Goal: Task Accomplishment & Management: Use online tool/utility

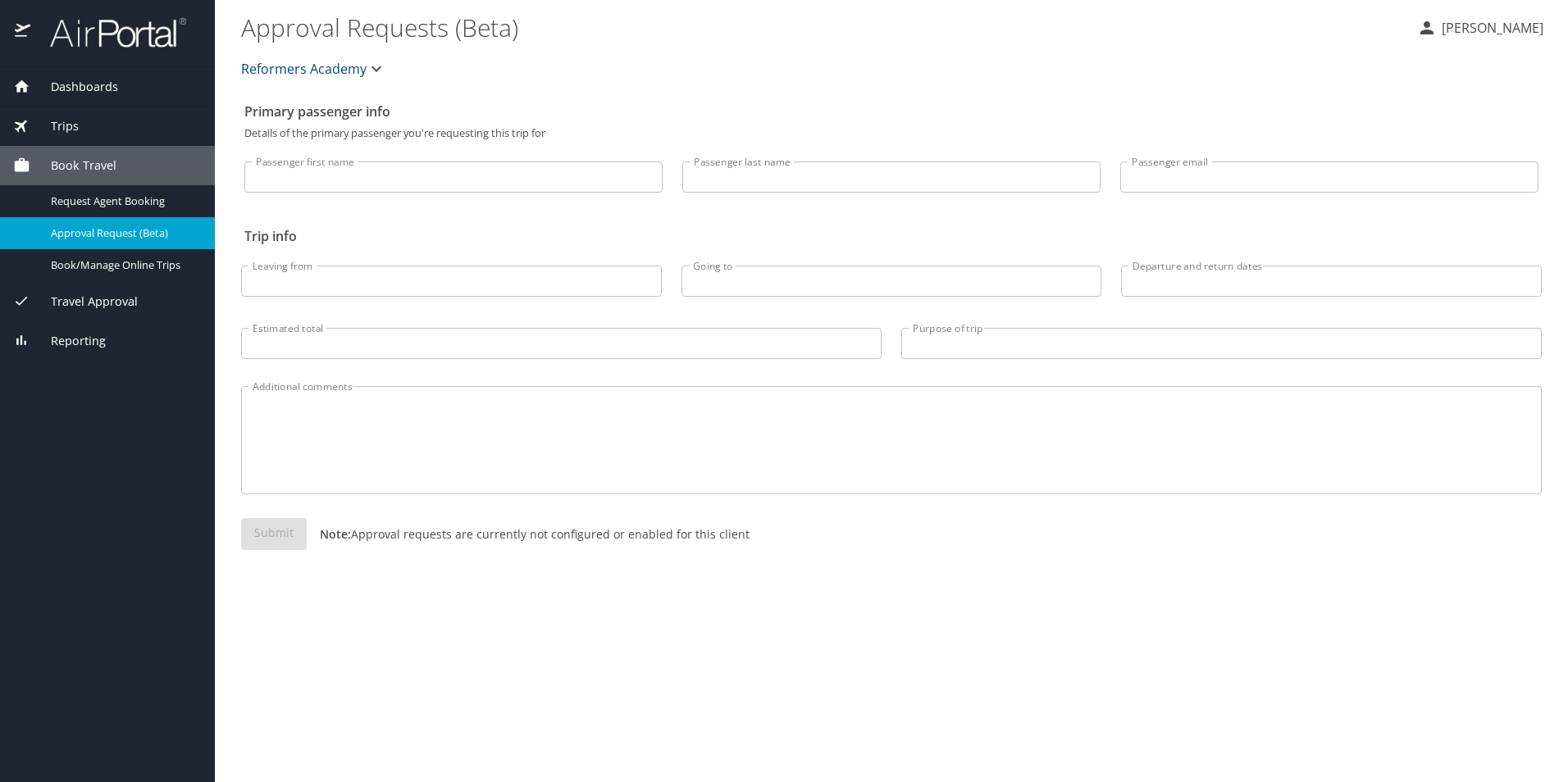
click at [71, 120] on span "Trips" at bounding box center [55, 126] width 49 height 19
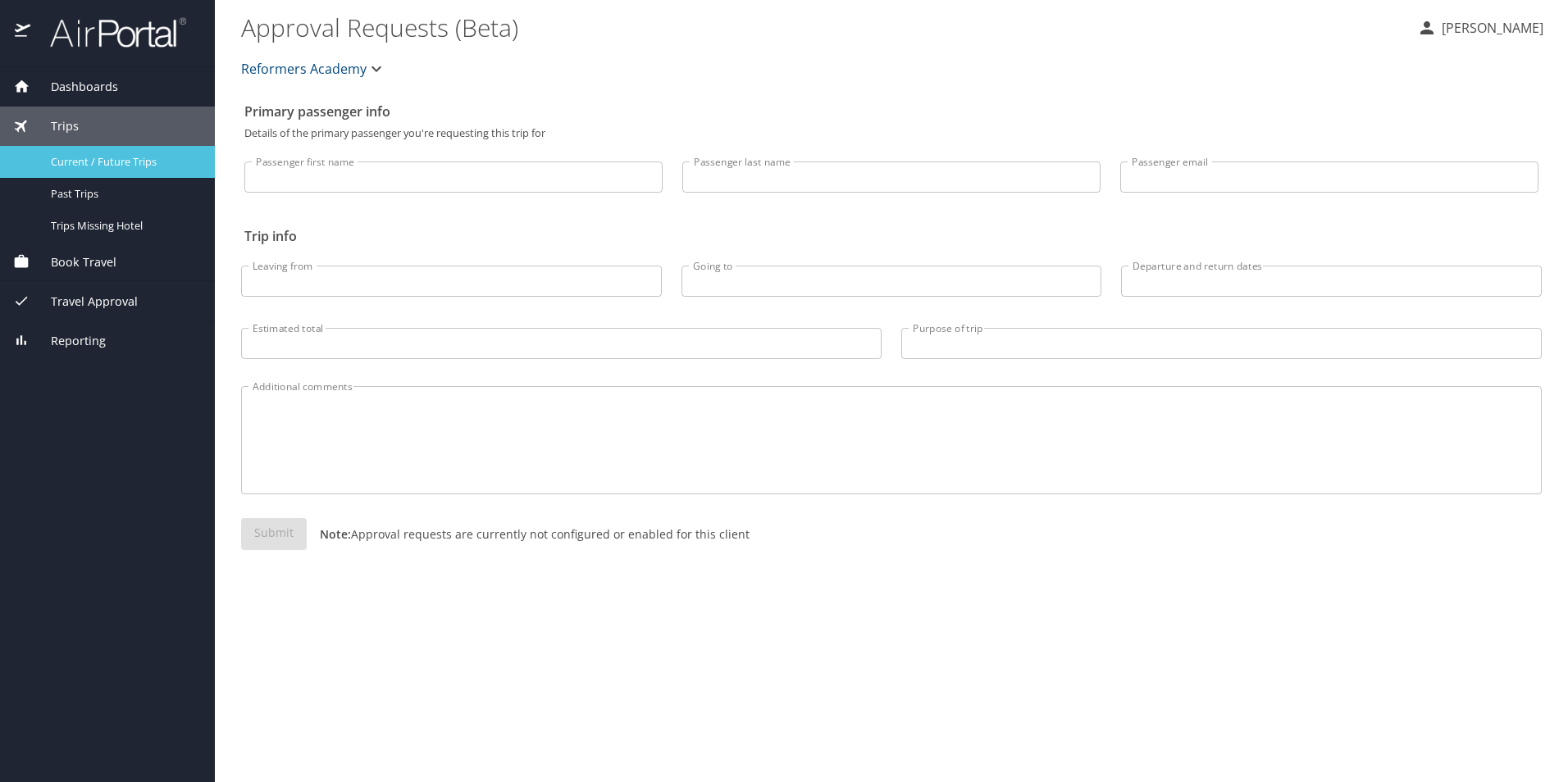
click at [93, 159] on span "Current / Future Trips" at bounding box center [123, 162] width 144 height 16
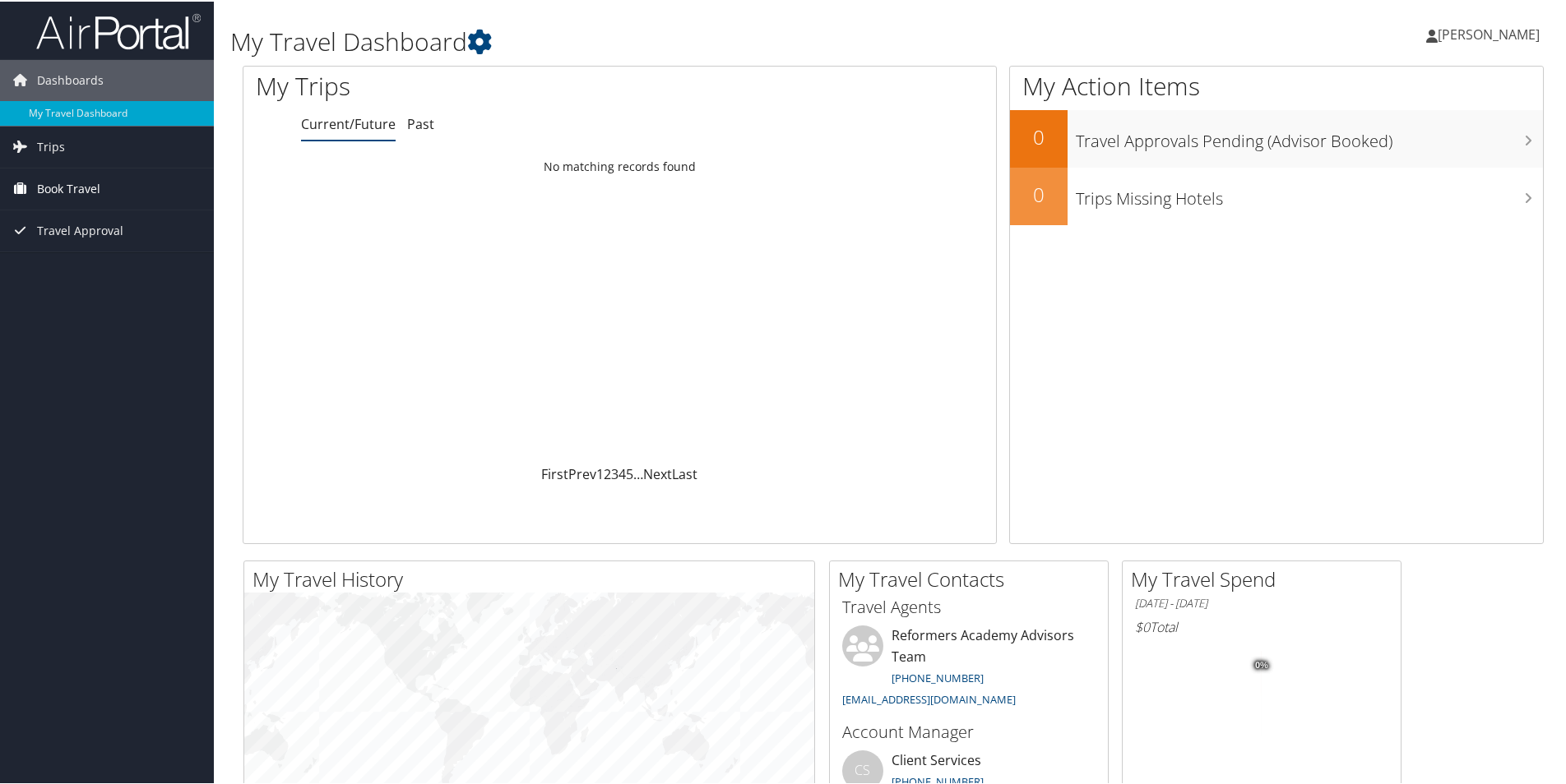
click at [68, 185] on span "Book Travel" at bounding box center [68, 187] width 63 height 41
click at [93, 264] on link "Book/Manage Online Trips" at bounding box center [106, 269] width 214 height 24
